Goal: Task Accomplishment & Management: Manage account settings

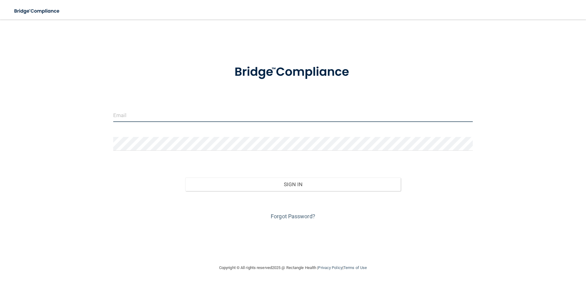
click at [166, 116] on input "email" at bounding box center [293, 115] width 360 height 14
type input "[EMAIL_ADDRESS][DOMAIN_NAME]"
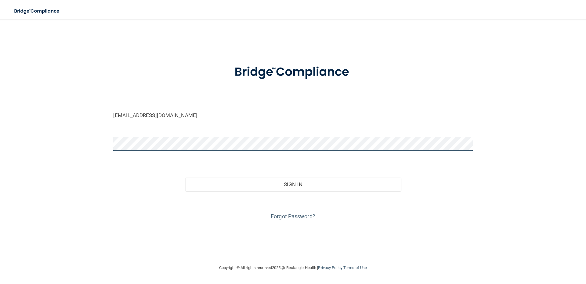
click at [185, 177] on button "Sign In" at bounding box center [293, 183] width 216 height 13
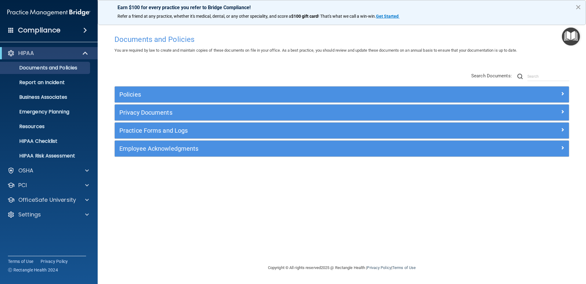
click at [579, 7] on button "×" at bounding box center [579, 7] width 6 height 10
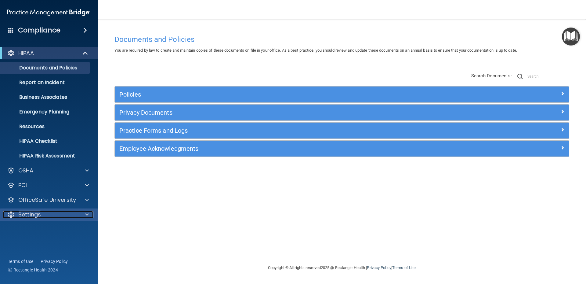
click at [29, 213] on p "Settings" at bounding box center [29, 214] width 23 height 7
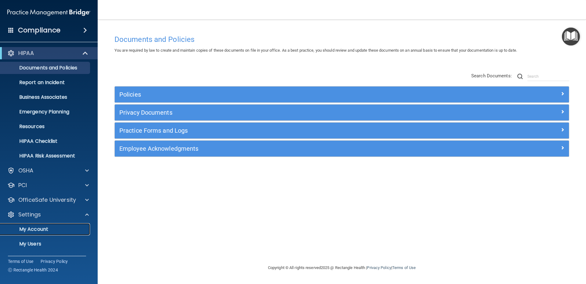
click at [27, 230] on p "My Account" at bounding box center [45, 229] width 83 height 6
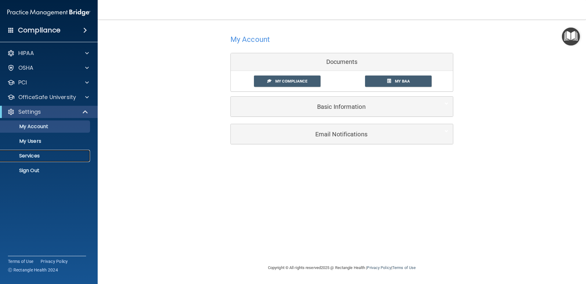
click at [35, 155] on p "Services" at bounding box center [45, 156] width 83 height 6
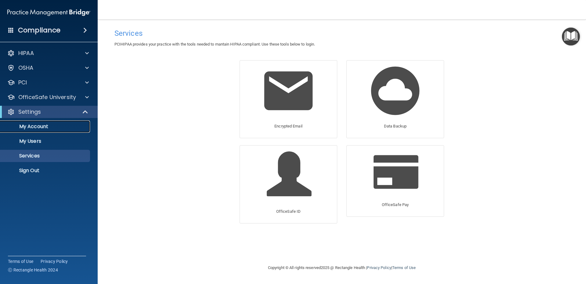
click at [38, 122] on link "My Account" at bounding box center [42, 126] width 96 height 12
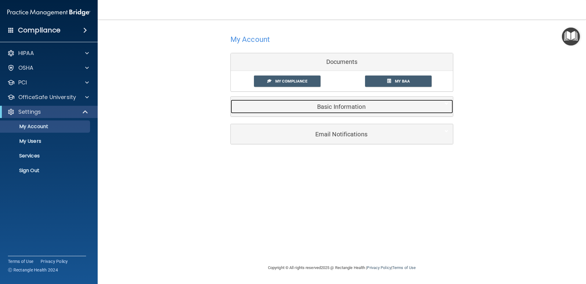
click at [333, 108] on h5 "Basic Information" at bounding box center [333, 106] width 195 height 7
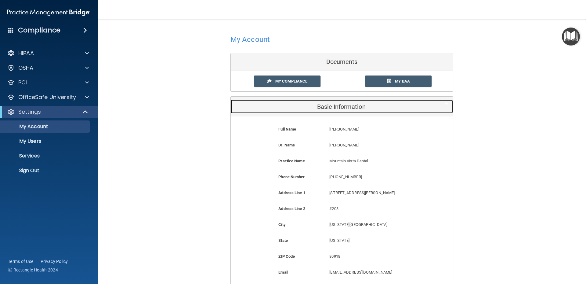
scroll to position [80, 0]
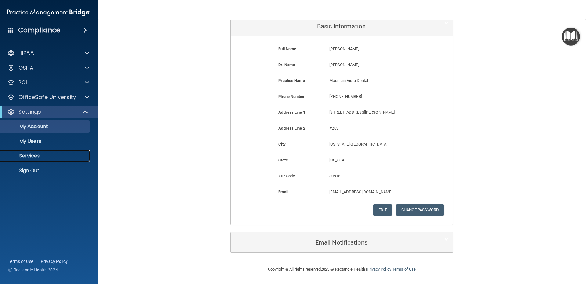
click at [39, 156] on p "Services" at bounding box center [45, 156] width 83 height 6
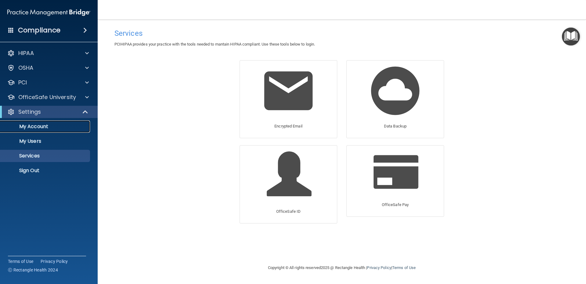
click at [32, 127] on p "My Account" at bounding box center [45, 126] width 83 height 6
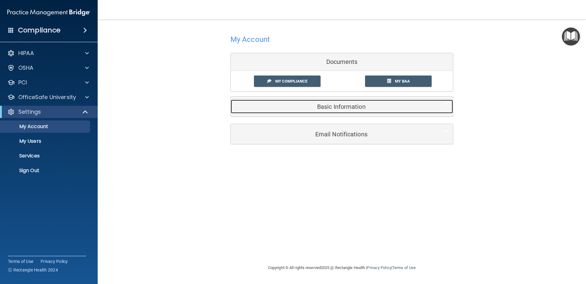
click at [343, 102] on div "Basic Information" at bounding box center [333, 107] width 204 height 14
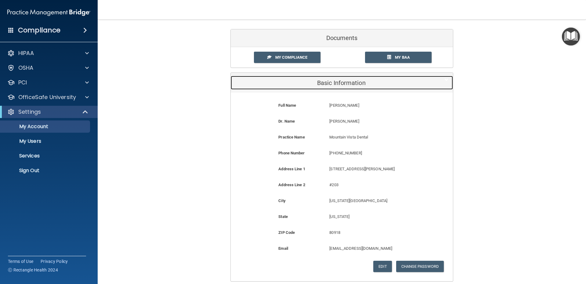
scroll to position [80, 0]
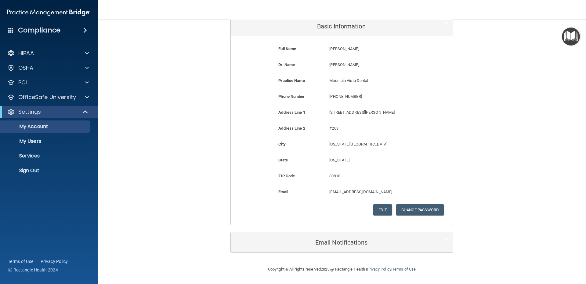
click at [85, 30] on span at bounding box center [85, 30] width 4 height 7
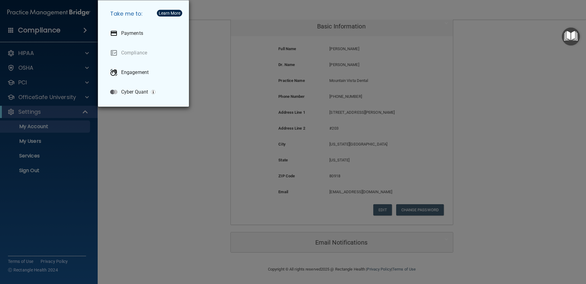
click at [51, 31] on div "Take me to: Payments Compliance Engagement Cyber Quant" at bounding box center [293, 142] width 586 height 284
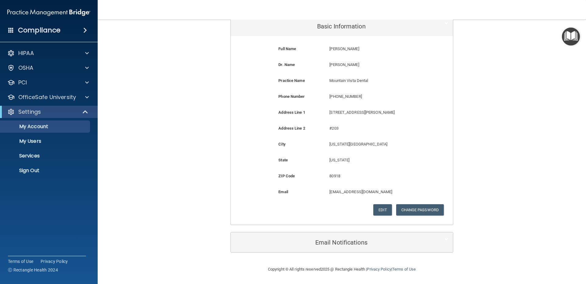
click at [46, 15] on img at bounding box center [48, 12] width 83 height 12
click at [24, 260] on link "Terms of Use" at bounding box center [20, 261] width 25 height 6
